Goal: Book appointment/travel/reservation

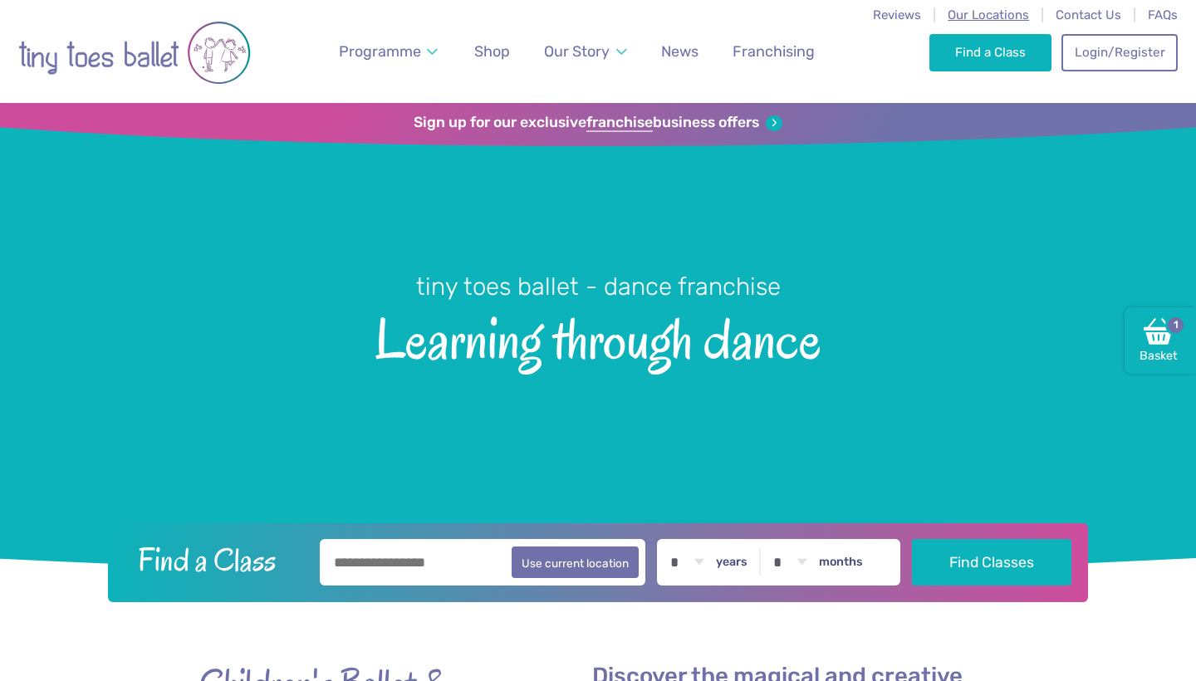
click at [980, 18] on span "Our Locations" at bounding box center [988, 14] width 81 height 15
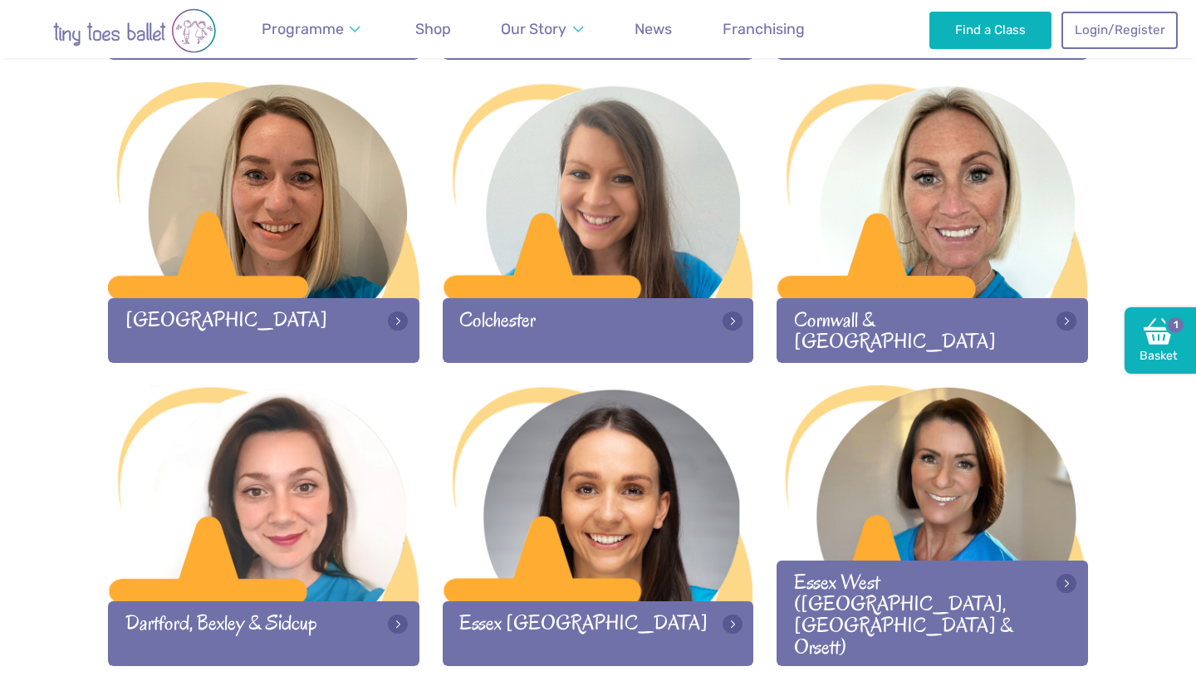
scroll to position [836, 0]
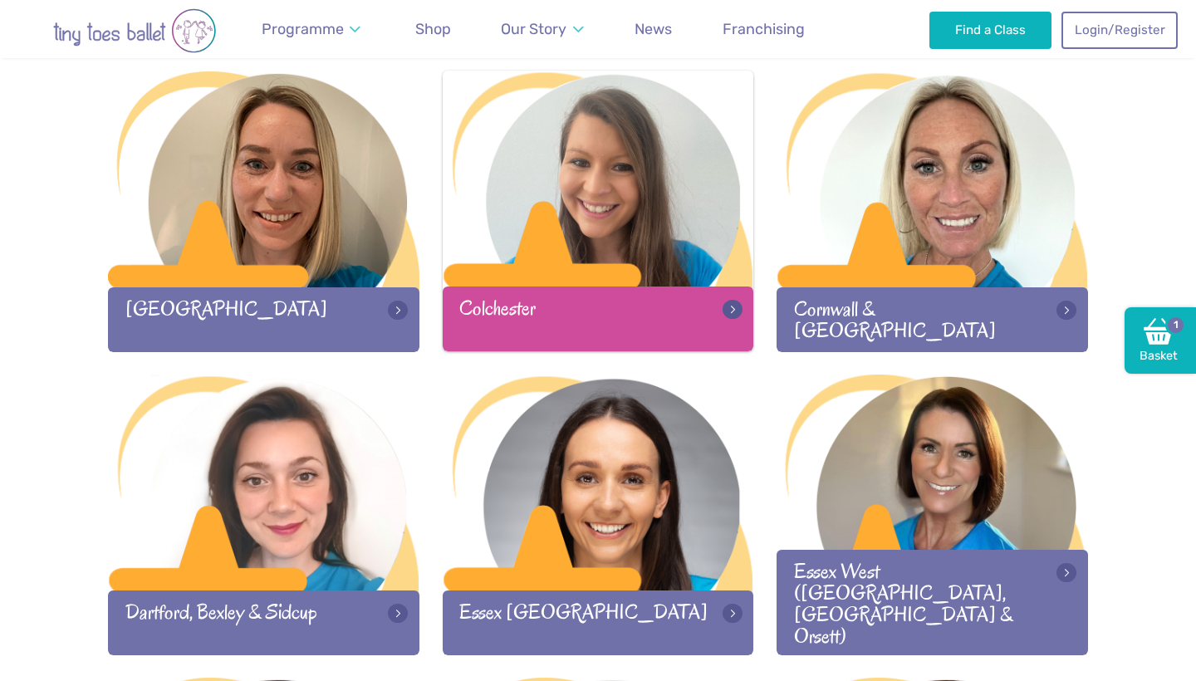
click at [644, 233] on div at bounding box center [598, 180] width 311 height 219
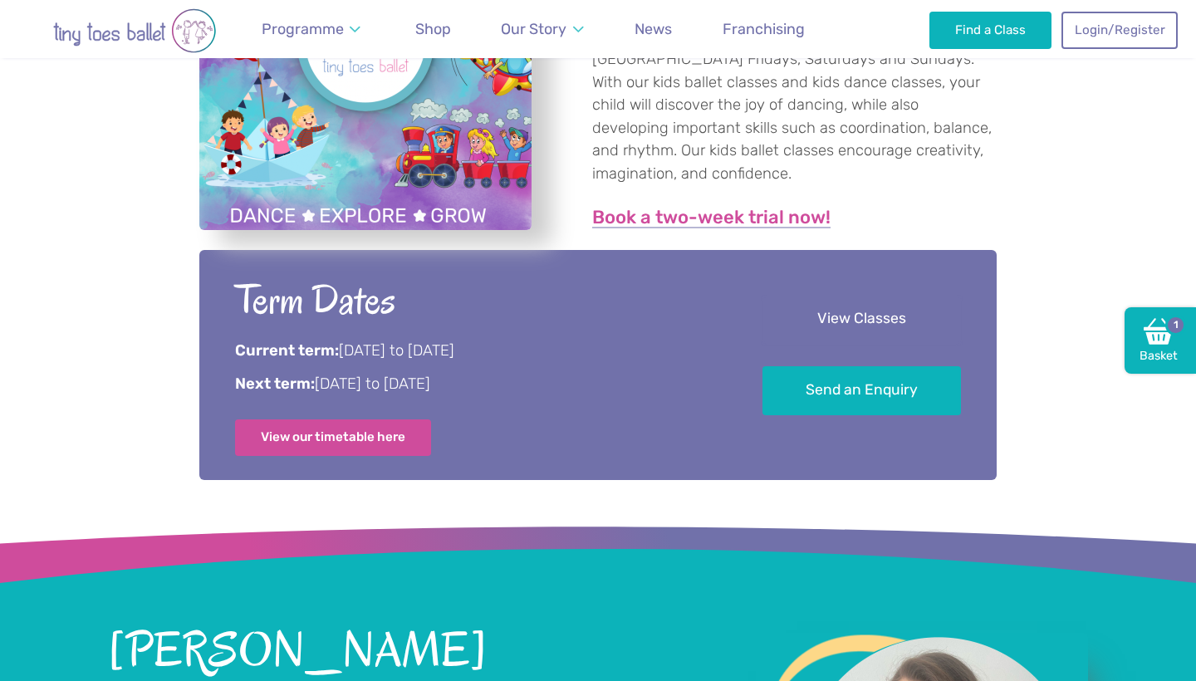
click at [821, 331] on link "View Classes" at bounding box center [862, 320] width 199 height 49
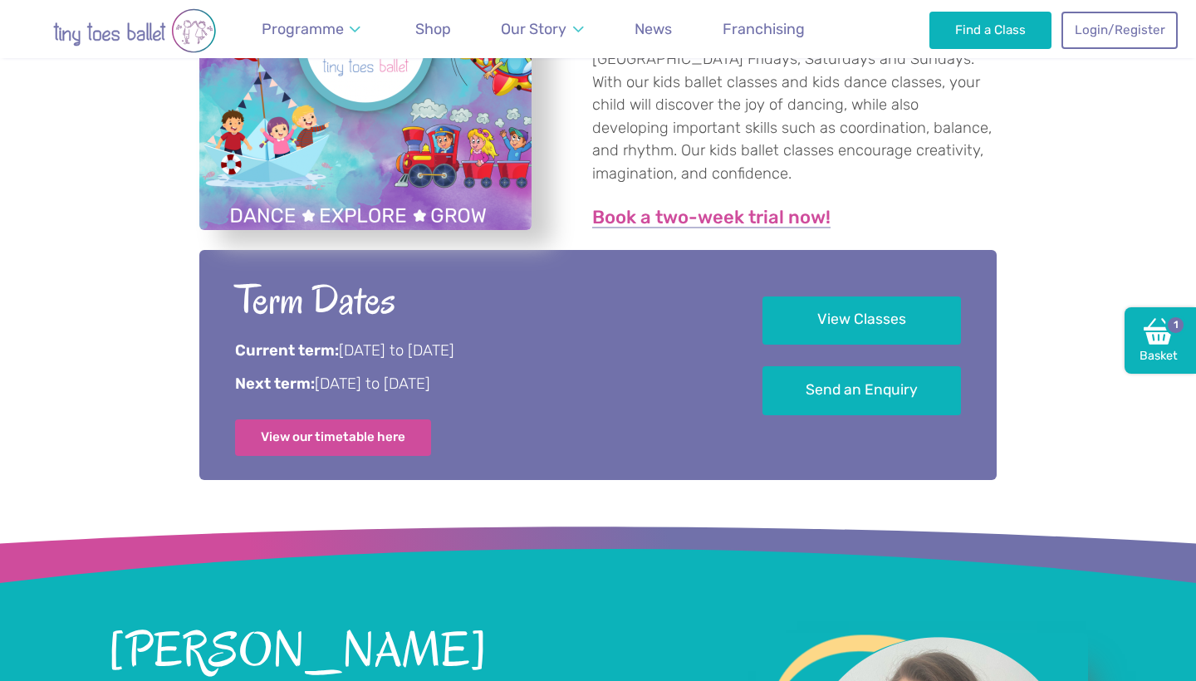
scroll to position [1865, 0]
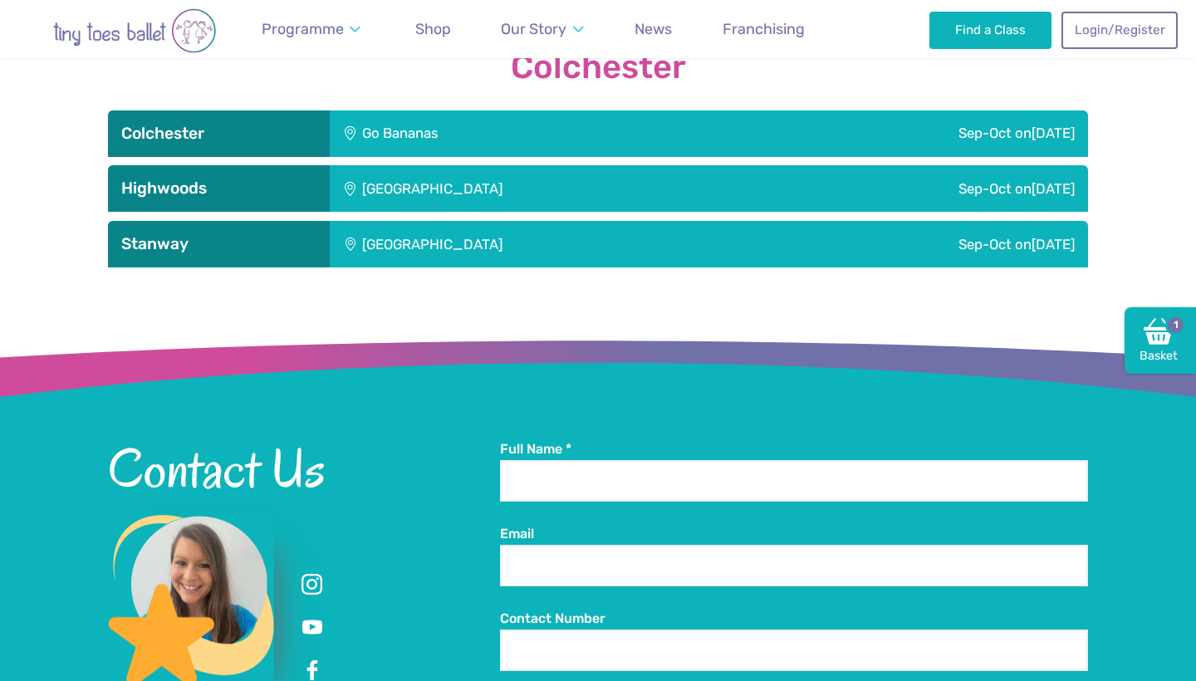
click at [544, 132] on div "Go Bananas" at bounding box center [504, 133] width 349 height 47
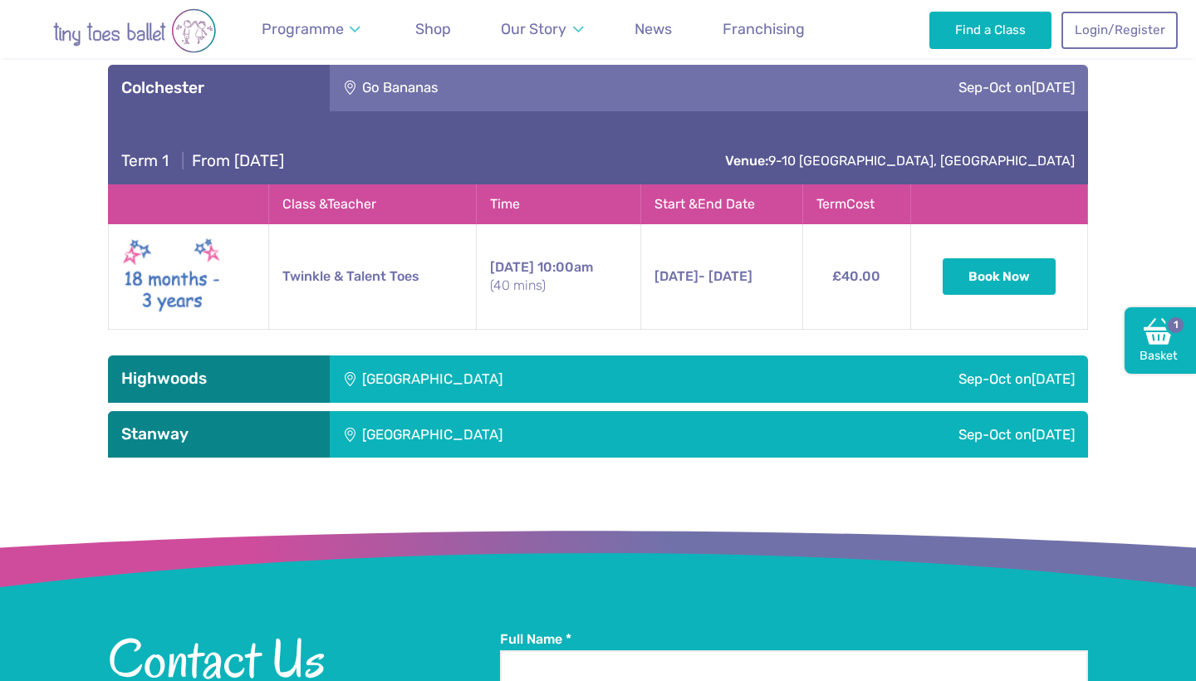
scroll to position [1918, 0]
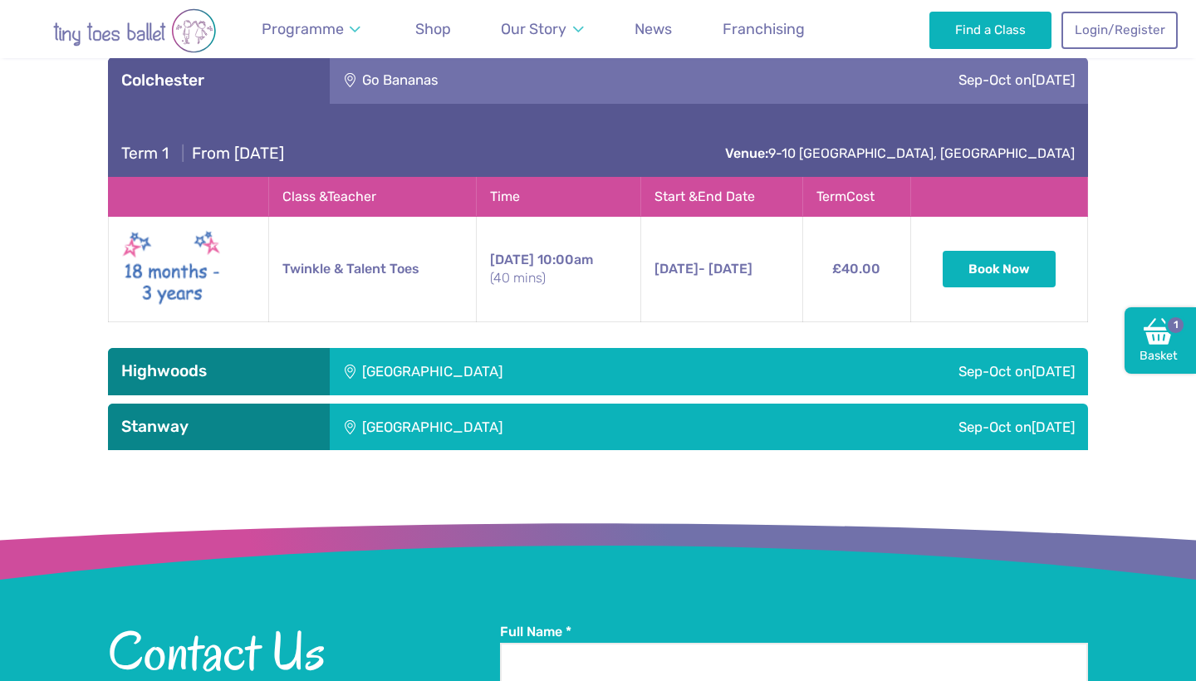
click at [526, 364] on div "Highwoods Community Primary School" at bounding box center [544, 371] width 429 height 47
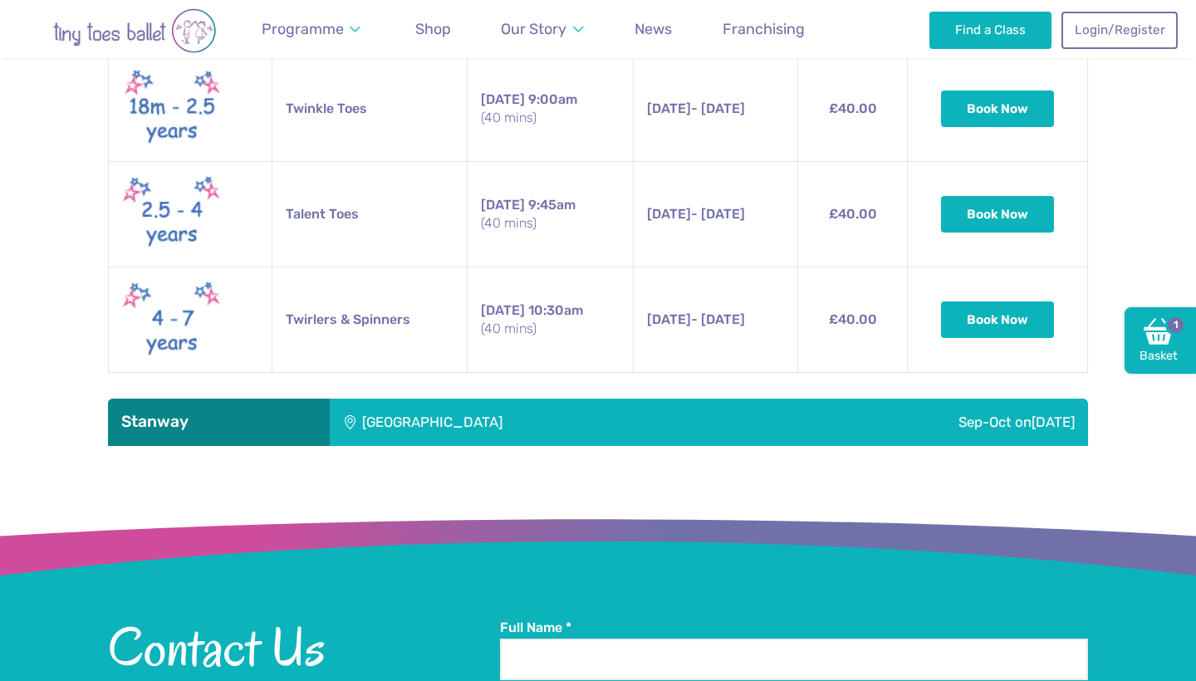
scroll to position [2373, 0]
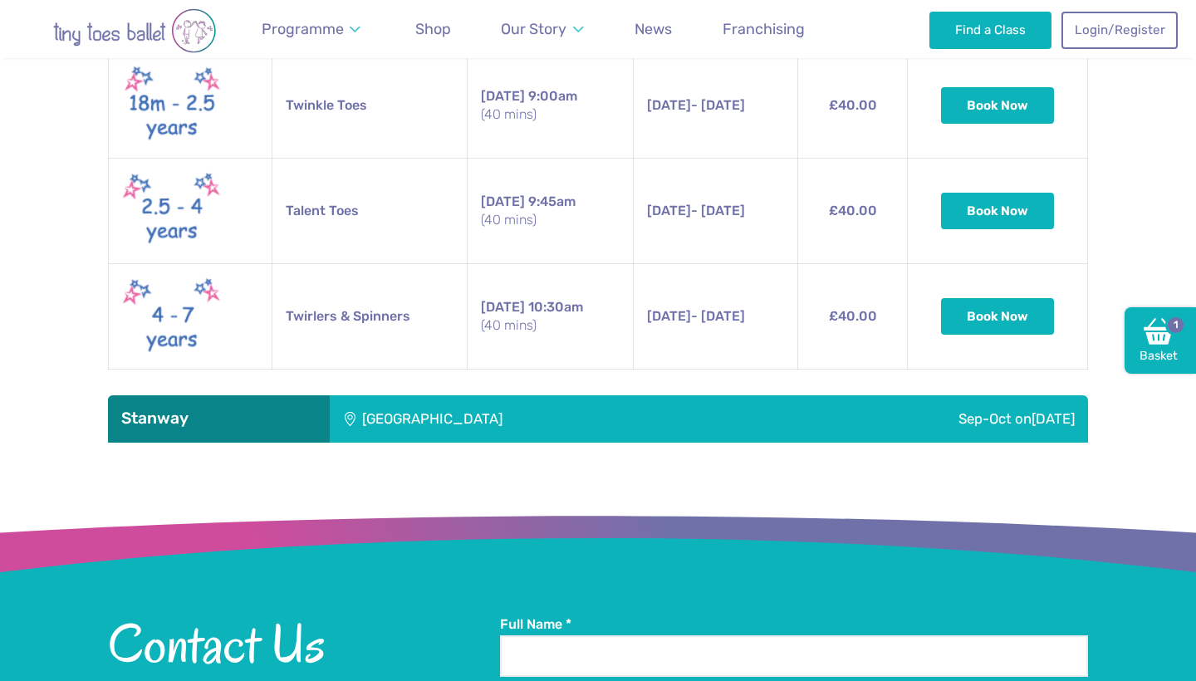
click at [517, 403] on div "Stanway Lakelands Centre" at bounding box center [544, 418] width 429 height 47
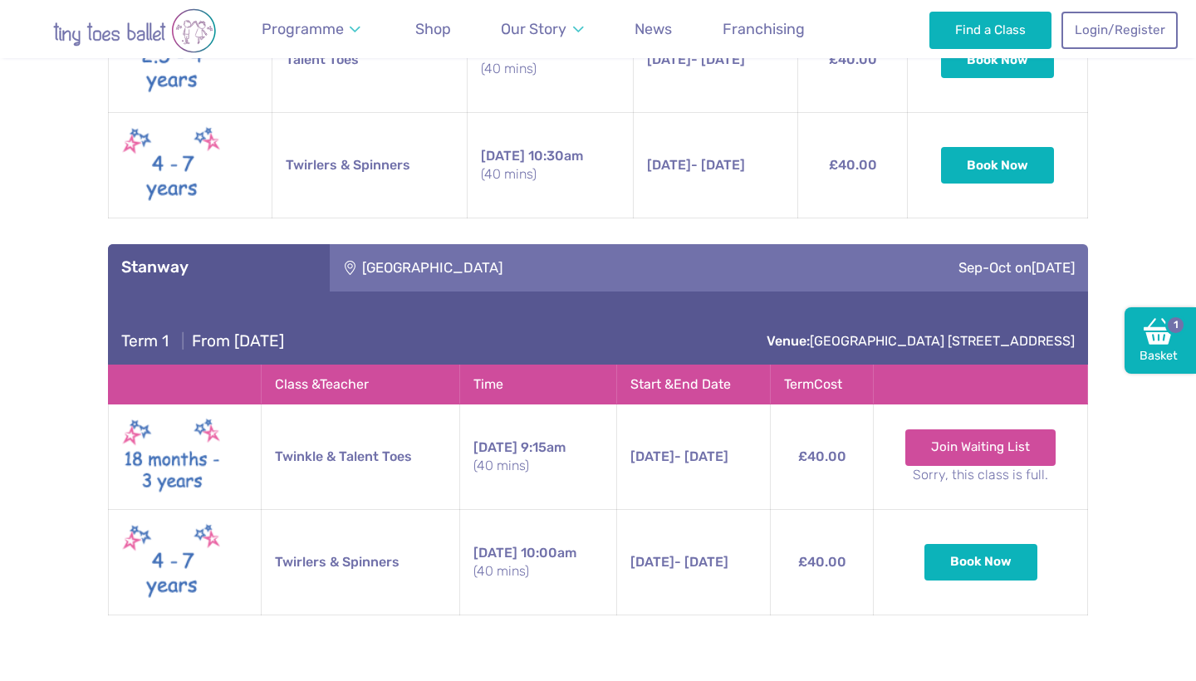
scroll to position [2527, 0]
